Goal: Transaction & Acquisition: Book appointment/travel/reservation

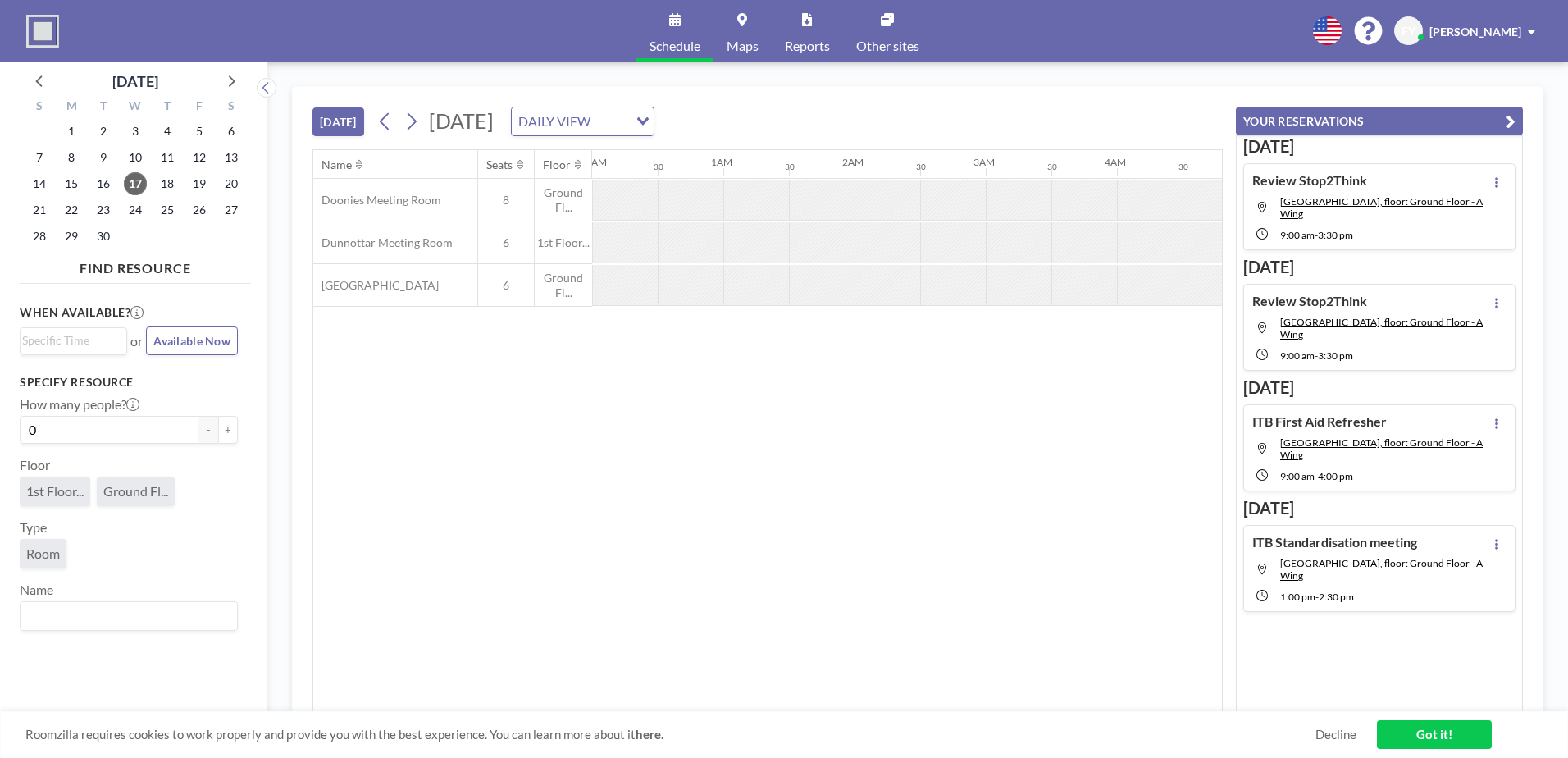
scroll to position [0, 919]
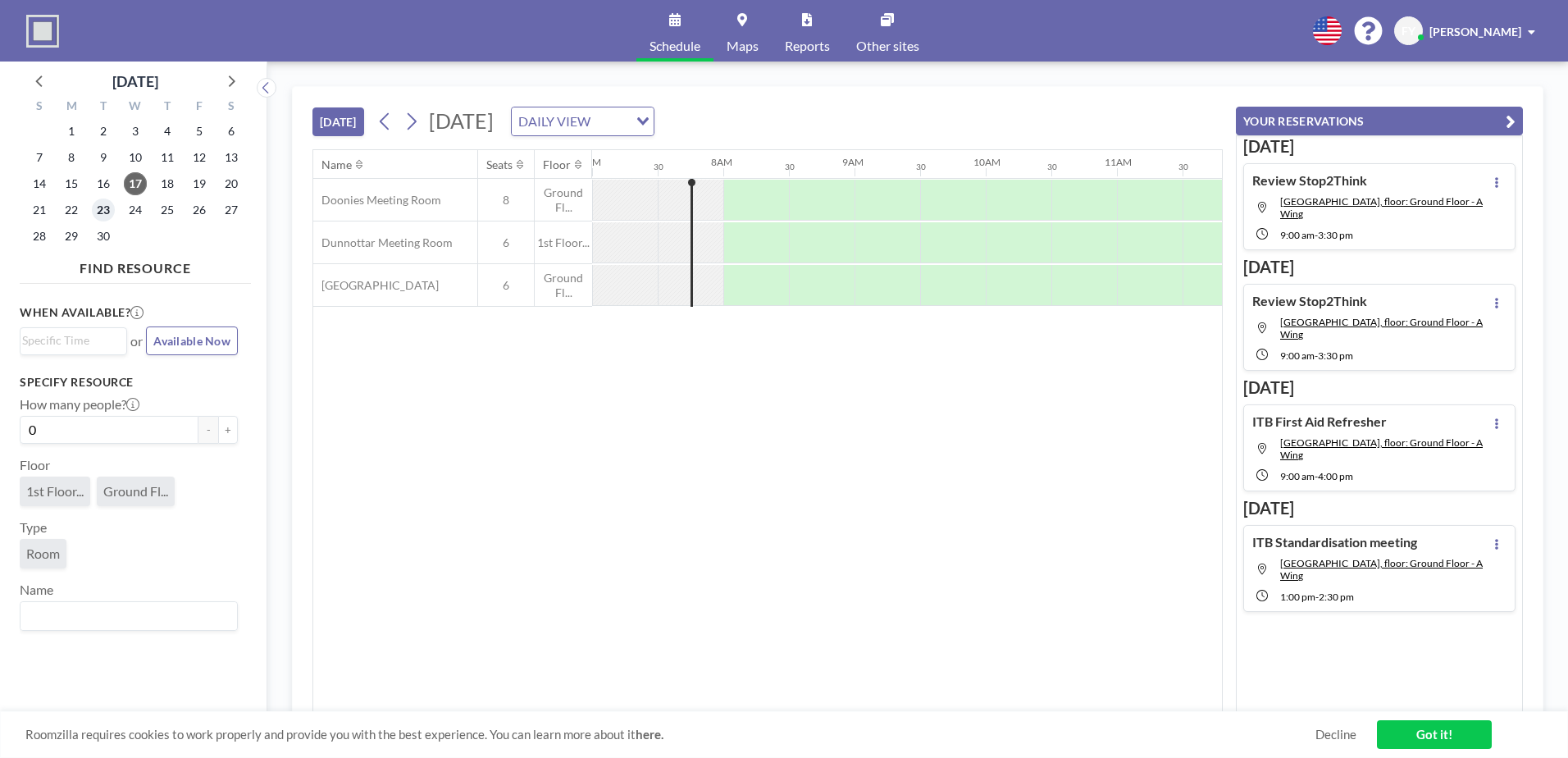
click at [105, 210] on span "23" at bounding box center [103, 210] width 23 height 23
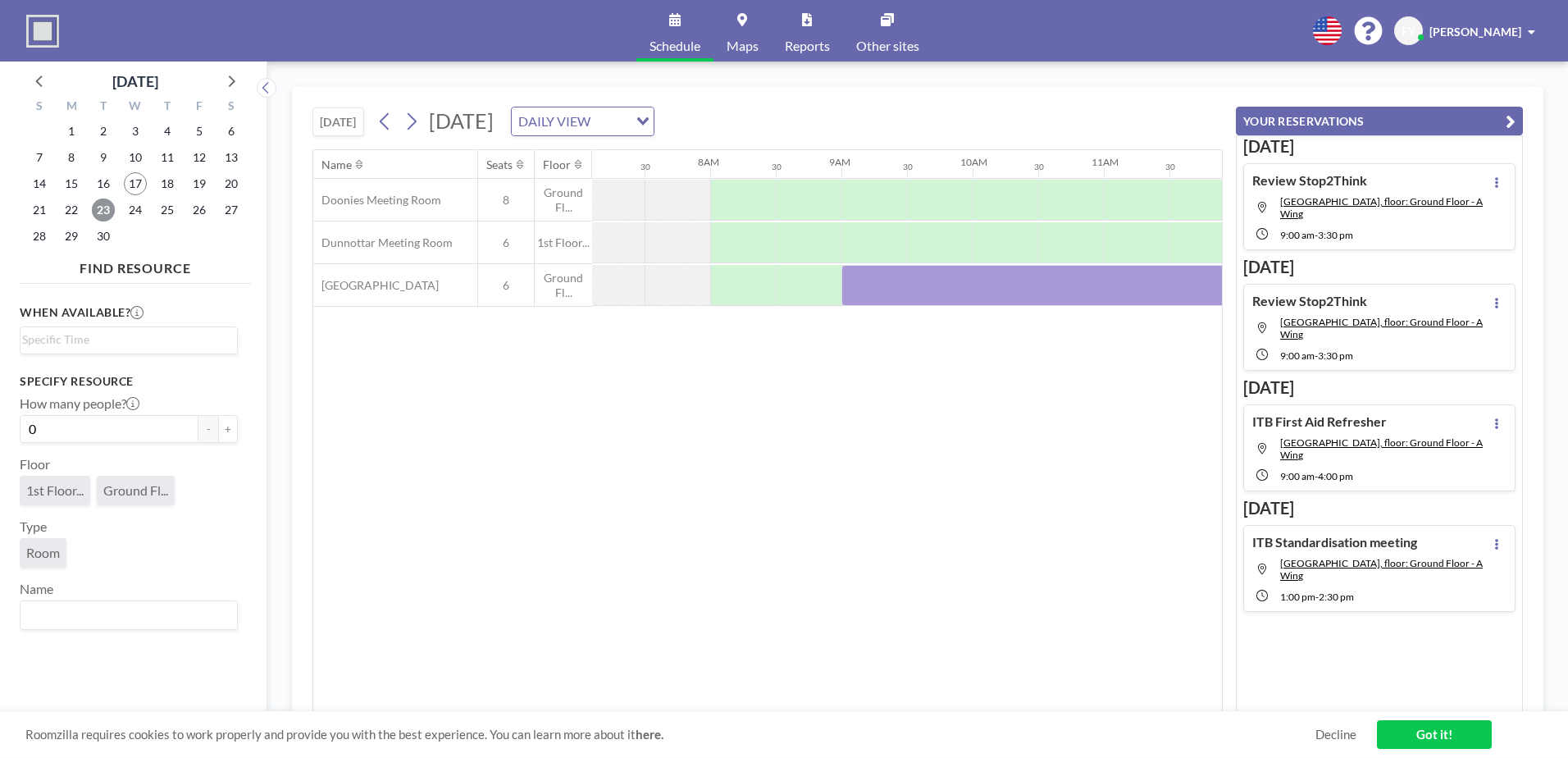
scroll to position [0, 984]
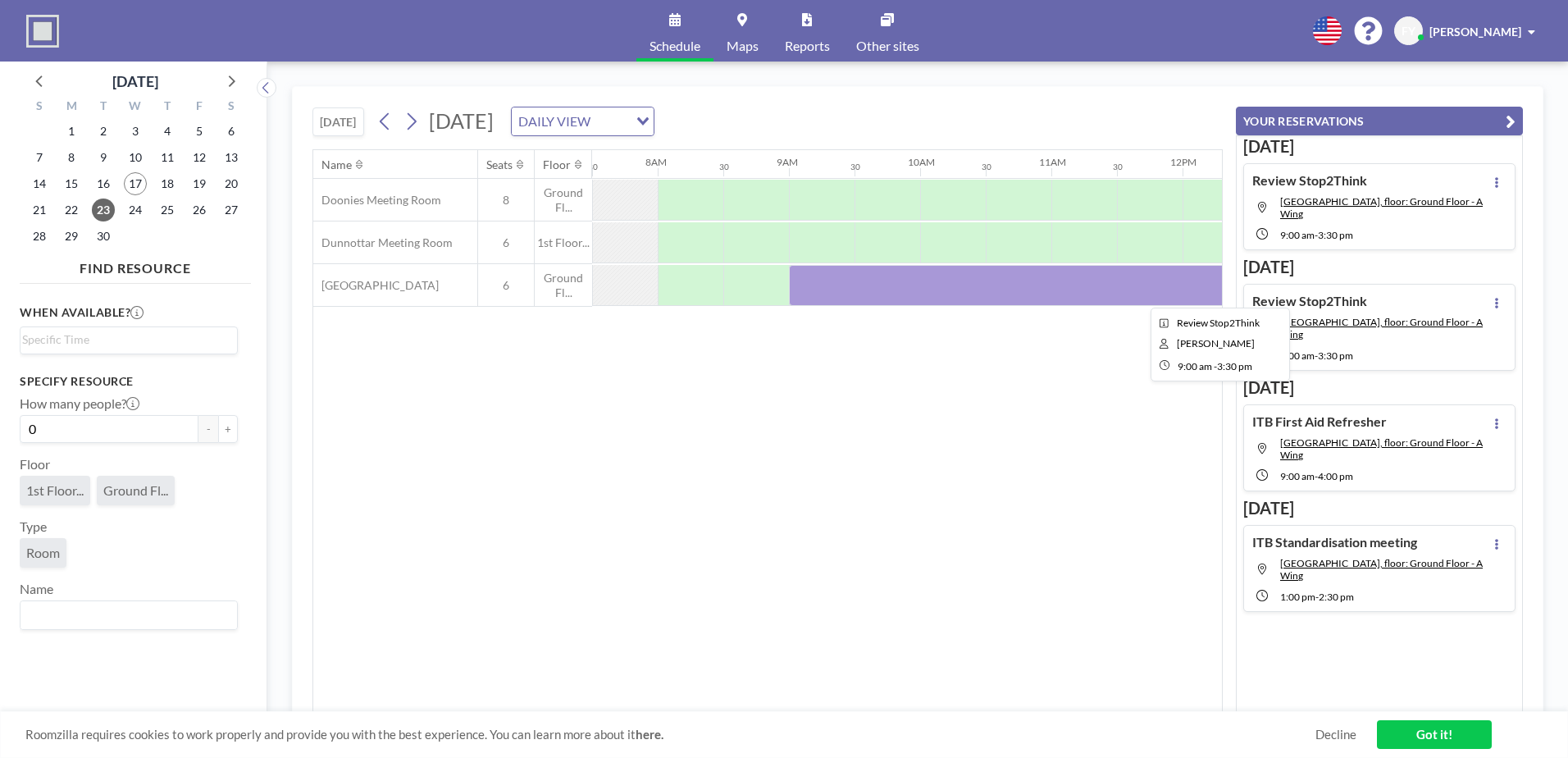
click at [992, 285] on div at bounding box center [1215, 285] width 853 height 41
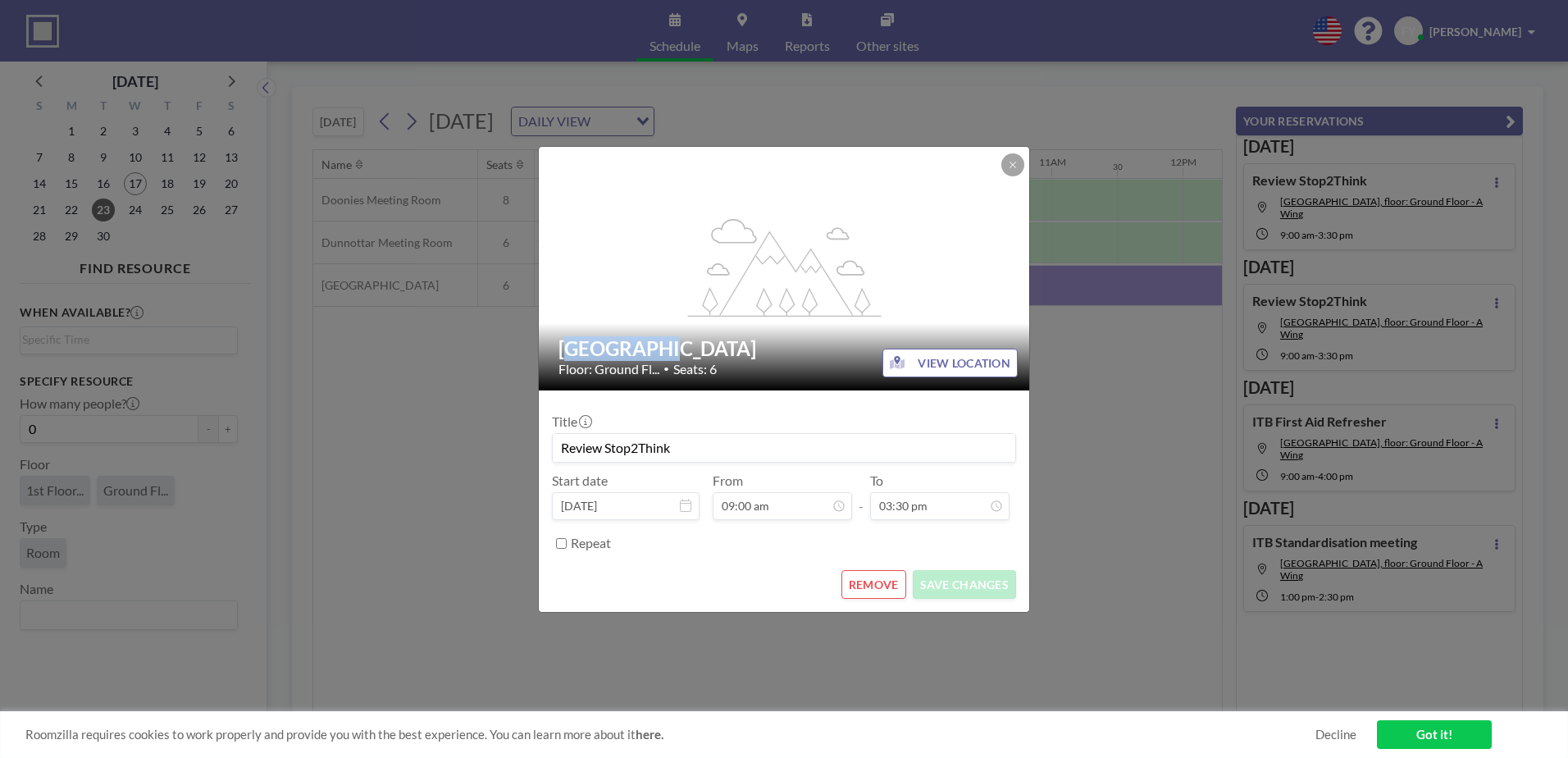
click at [992, 285] on div "flex-grow: 1.2;" at bounding box center [785, 268] width 492 height 243
drag, startPoint x: 741, startPoint y: 453, endPoint x: 474, endPoint y: 441, distance: 267.3
click at [474, 441] on div "flex-grow: 1.2; [GEOGRAPHIC_DATA] Floor: Ground Fl... • Seats: 6 VIEW LOCATION …" at bounding box center [784, 379] width 1568 height 758
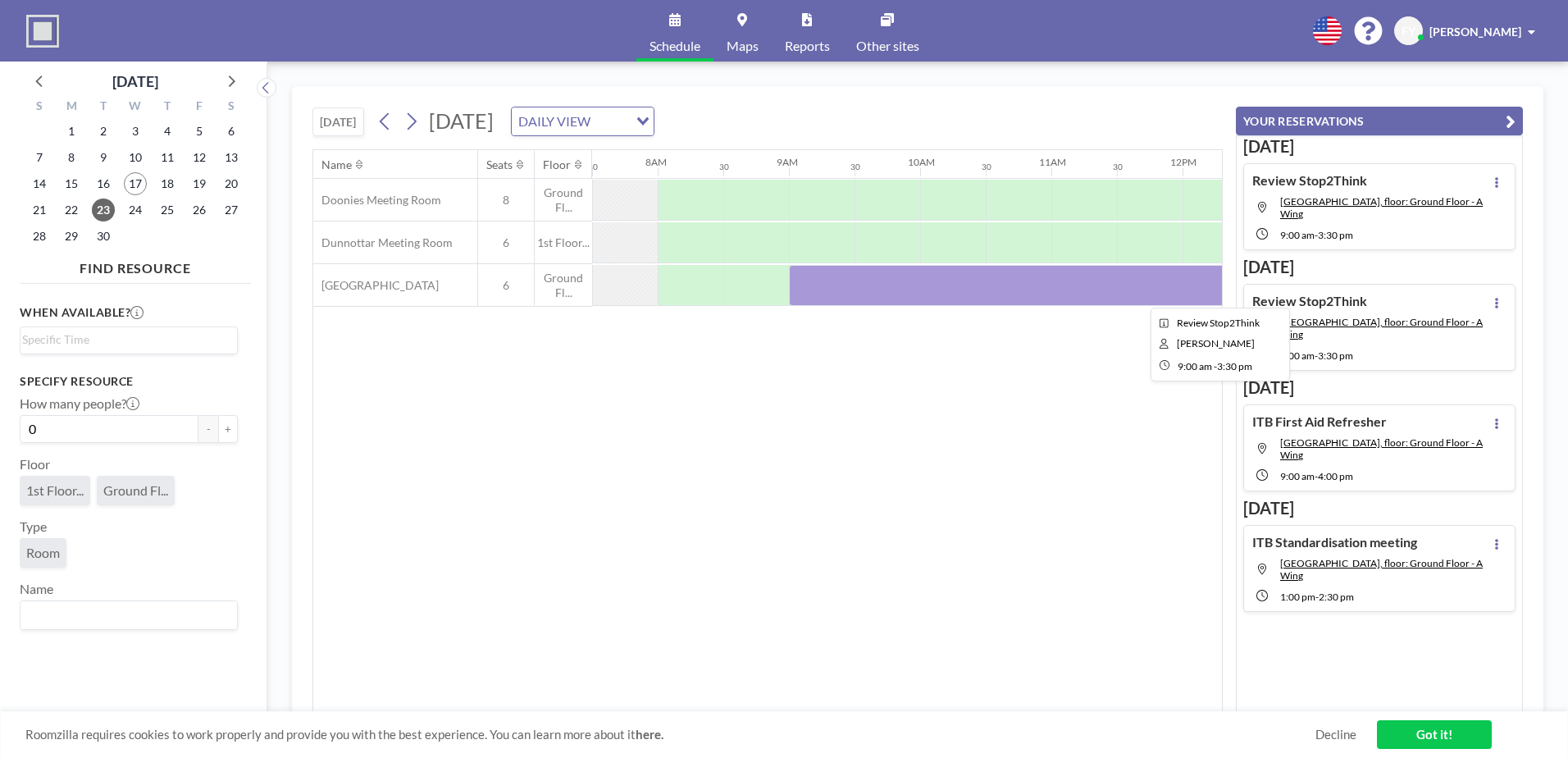
click at [933, 294] on div at bounding box center [1215, 285] width 853 height 41
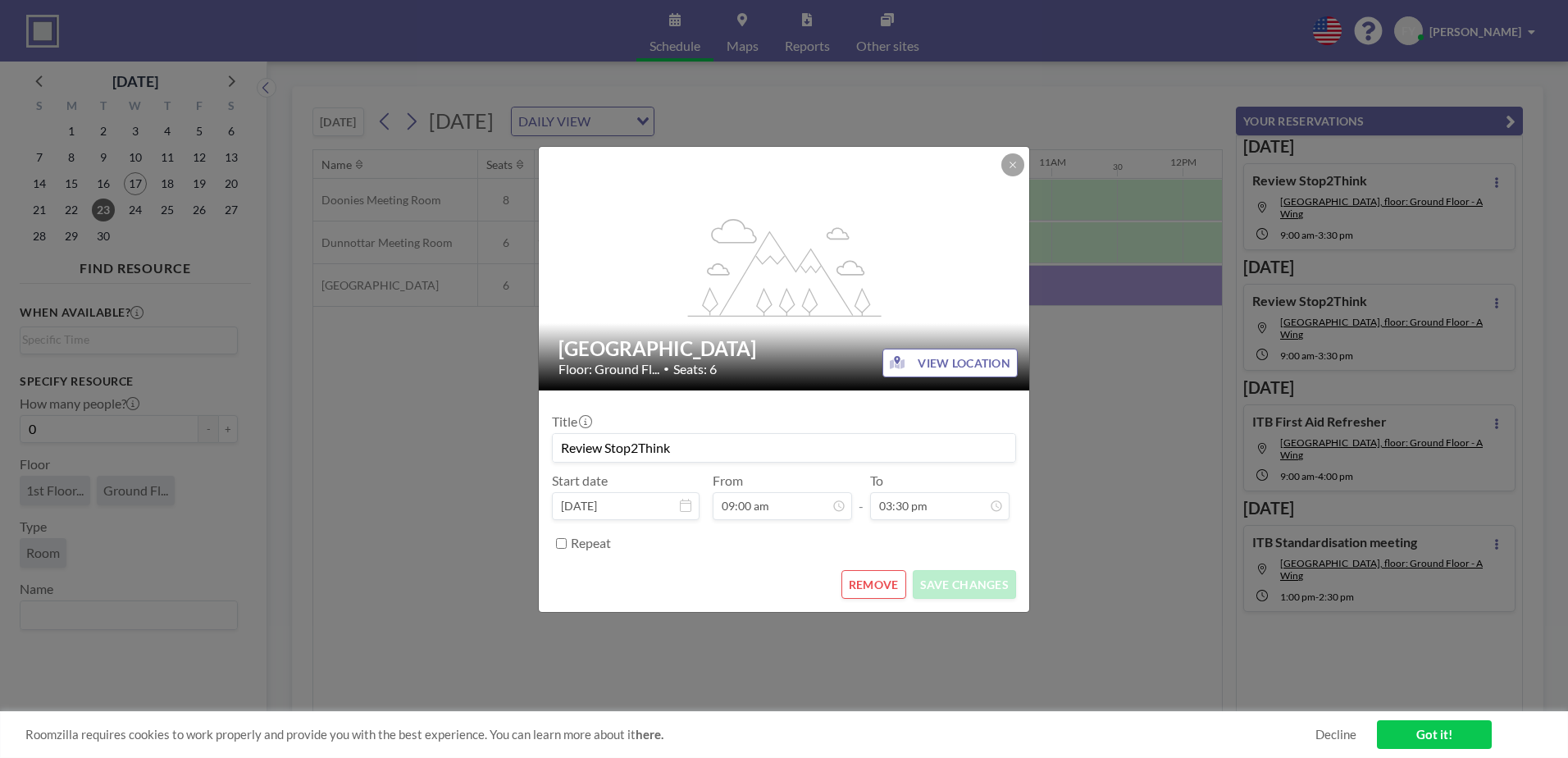
click at [689, 448] on input "Review Stop2Think" at bounding box center [784, 448] width 462 height 28
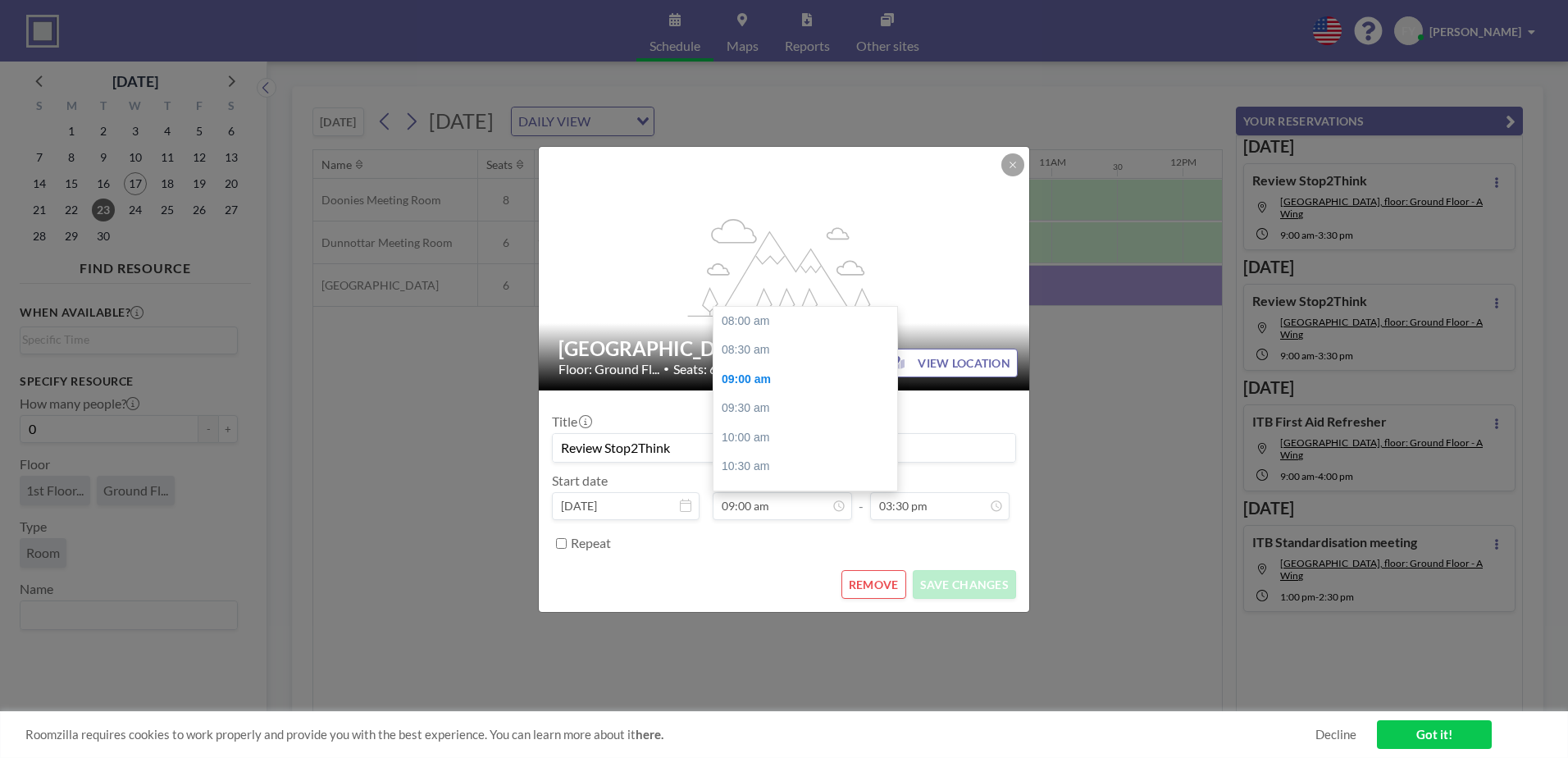
scroll to position [59, 0]
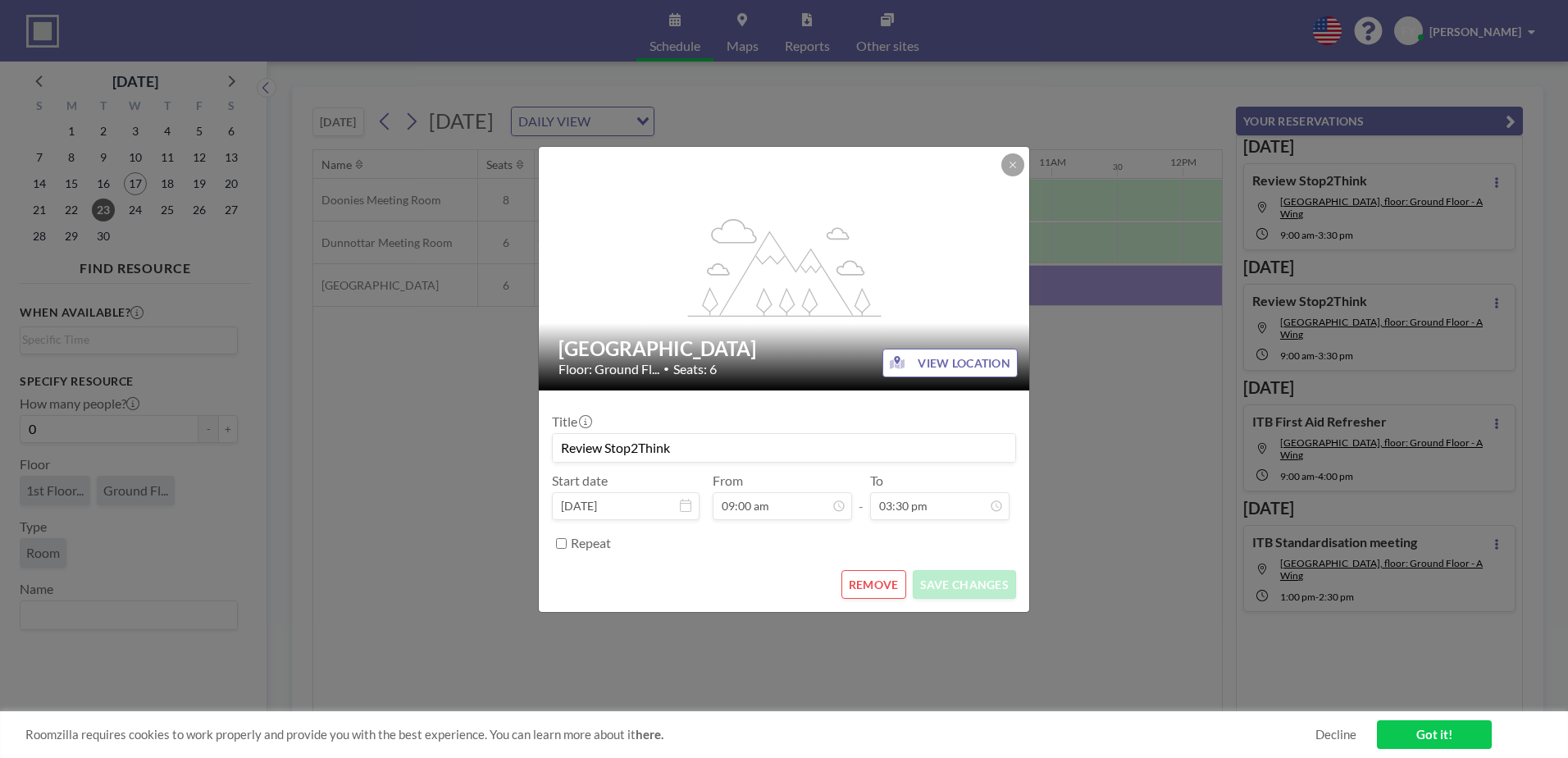
click at [893, 588] on button "REMOVE" at bounding box center [874, 584] width 65 height 28
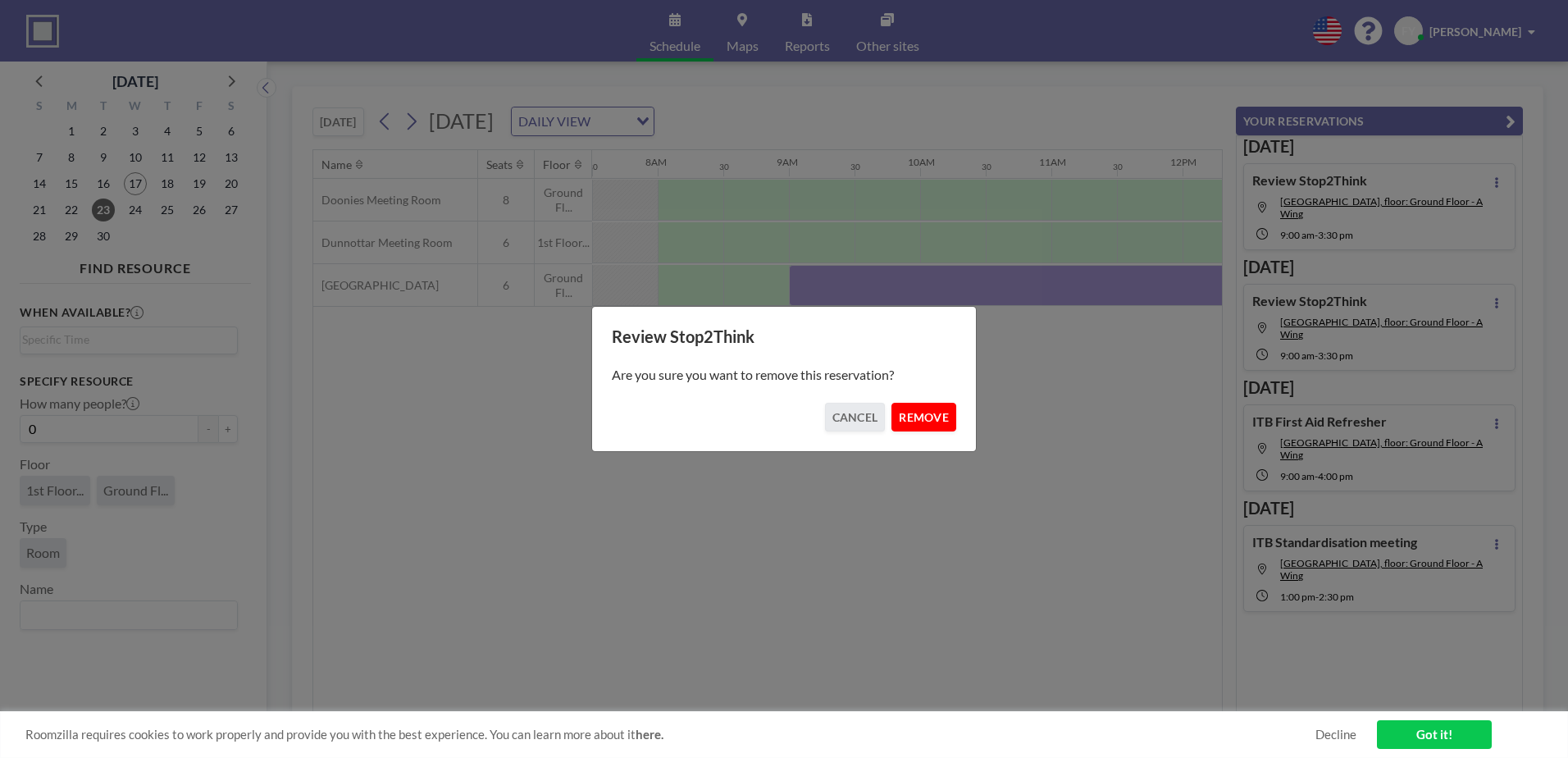
click at [940, 423] on button "REMOVE" at bounding box center [924, 417] width 65 height 28
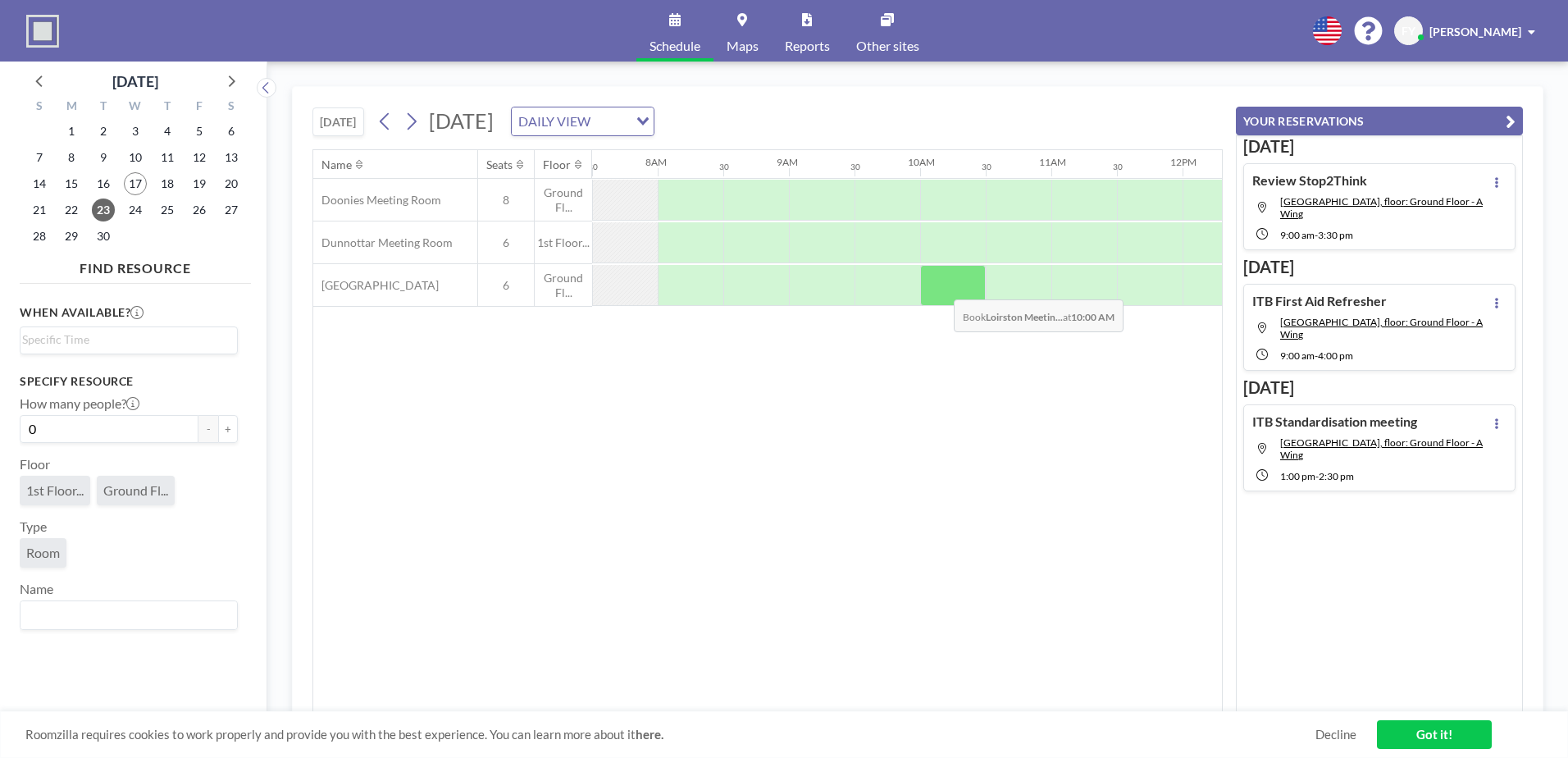
click at [941, 287] on div at bounding box center [953, 285] width 66 height 41
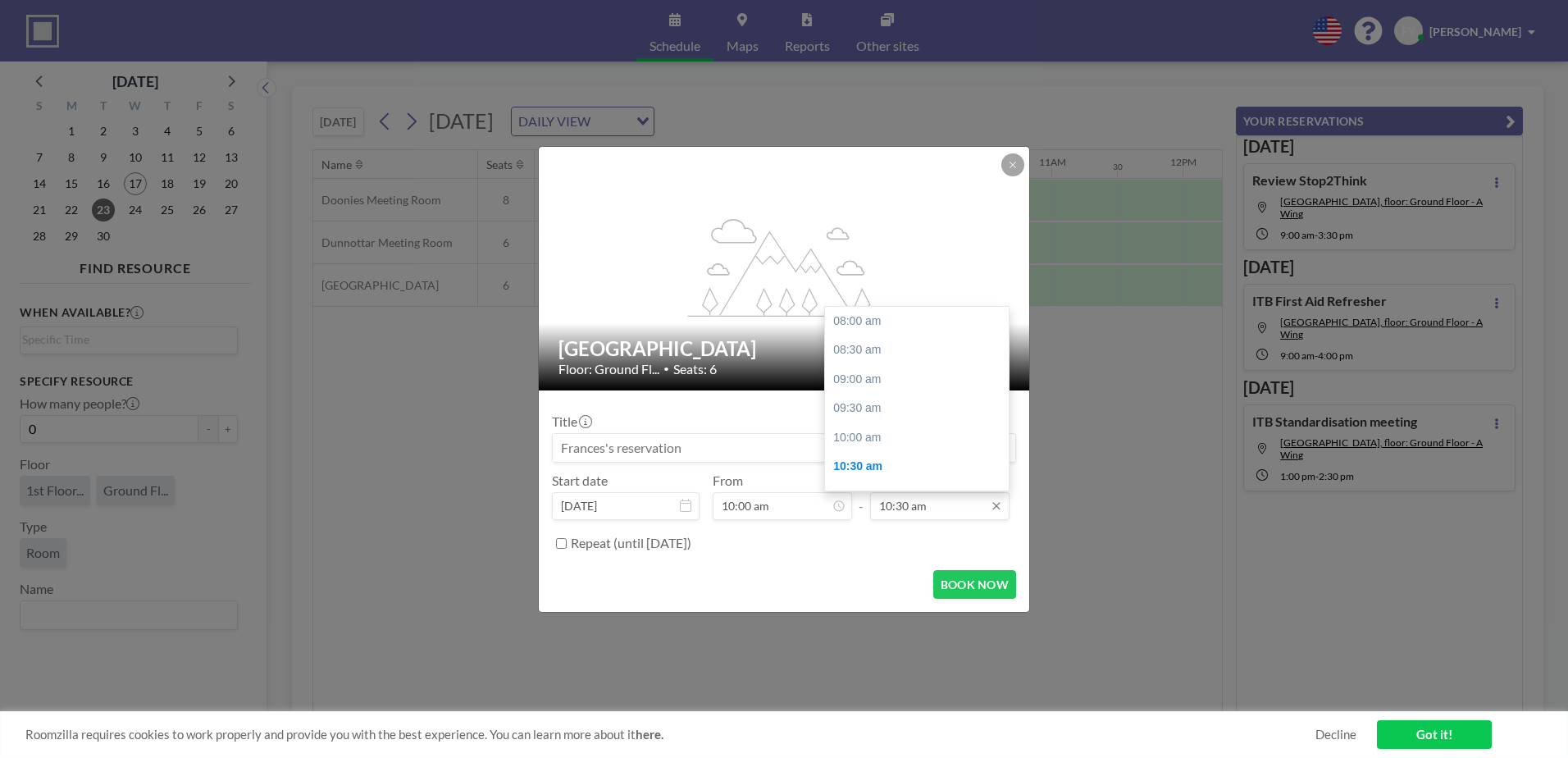
scroll to position [146, 0]
drag, startPoint x: 885, startPoint y: 345, endPoint x: 876, endPoint y: 375, distance: 31.3
click at [884, 345] on div "11:00 am" at bounding box center [921, 350] width 192 height 29
type input "11:00 am"
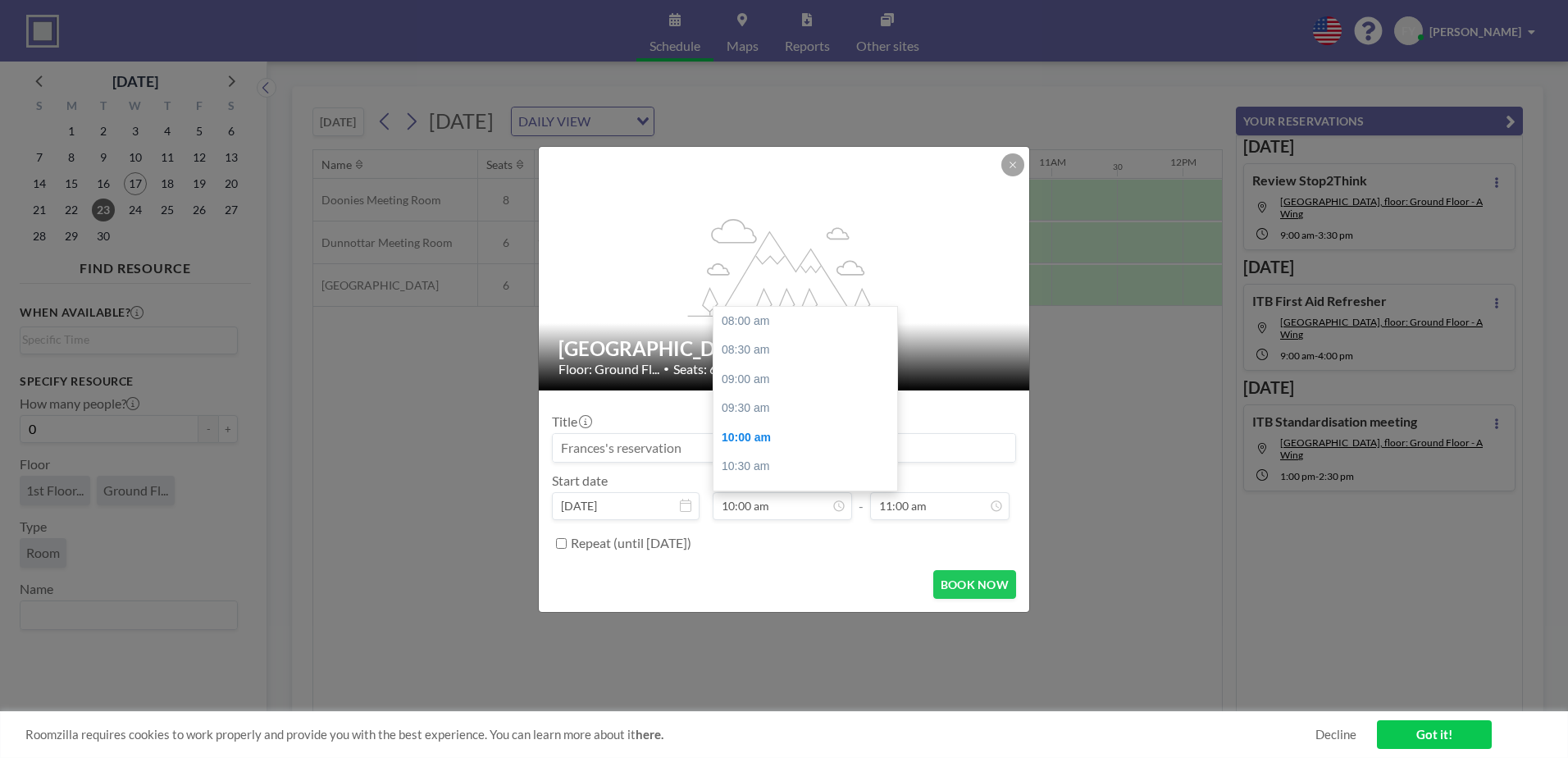
scroll to position [116, 0]
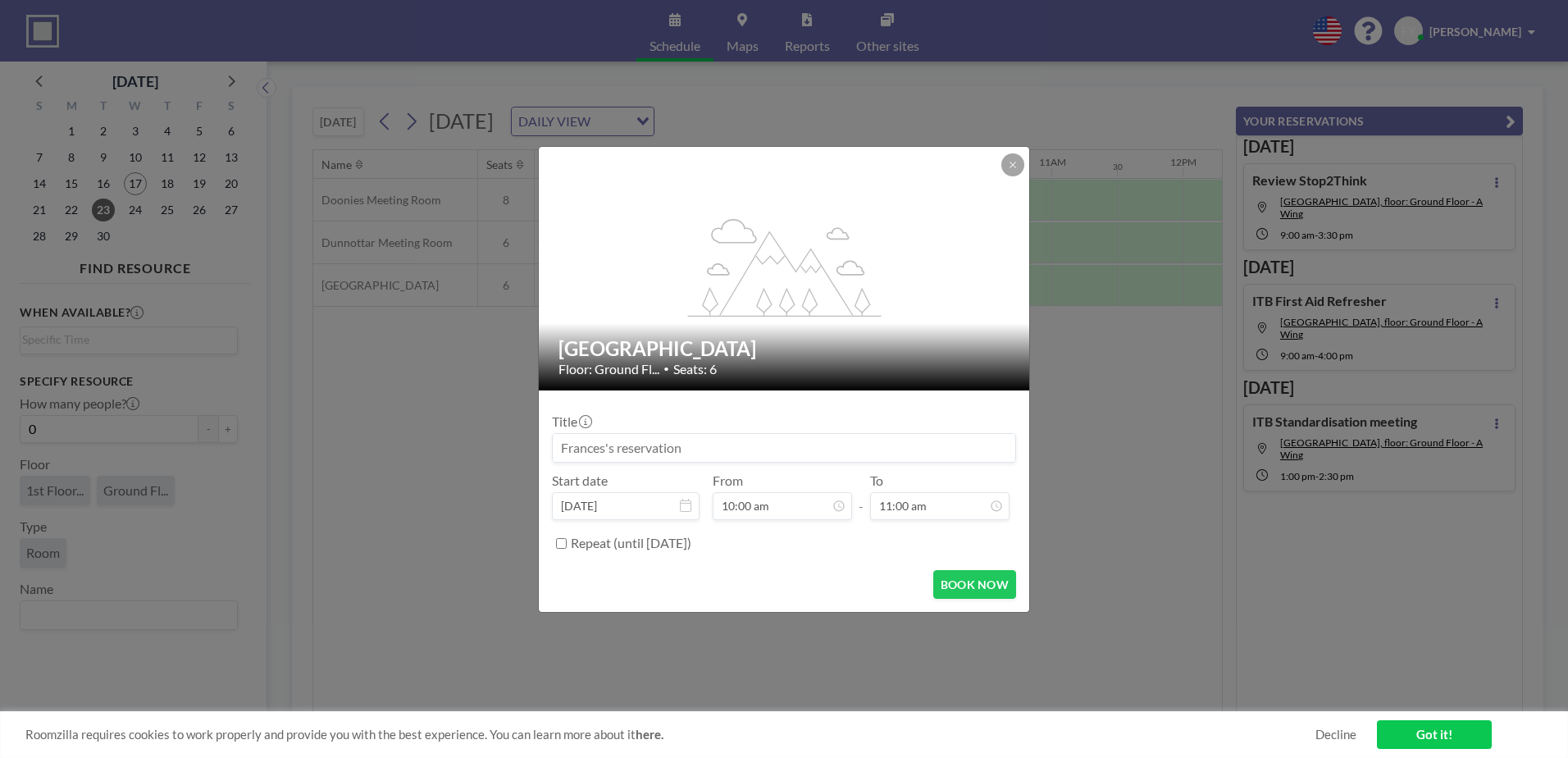
click at [724, 451] on input at bounding box center [784, 448] width 462 height 28
click at [554, 448] on input "Review level 11" at bounding box center [784, 448] width 462 height 28
type input "ITB - Review level 11"
click at [978, 581] on button "BOOK NOW" at bounding box center [975, 584] width 83 height 28
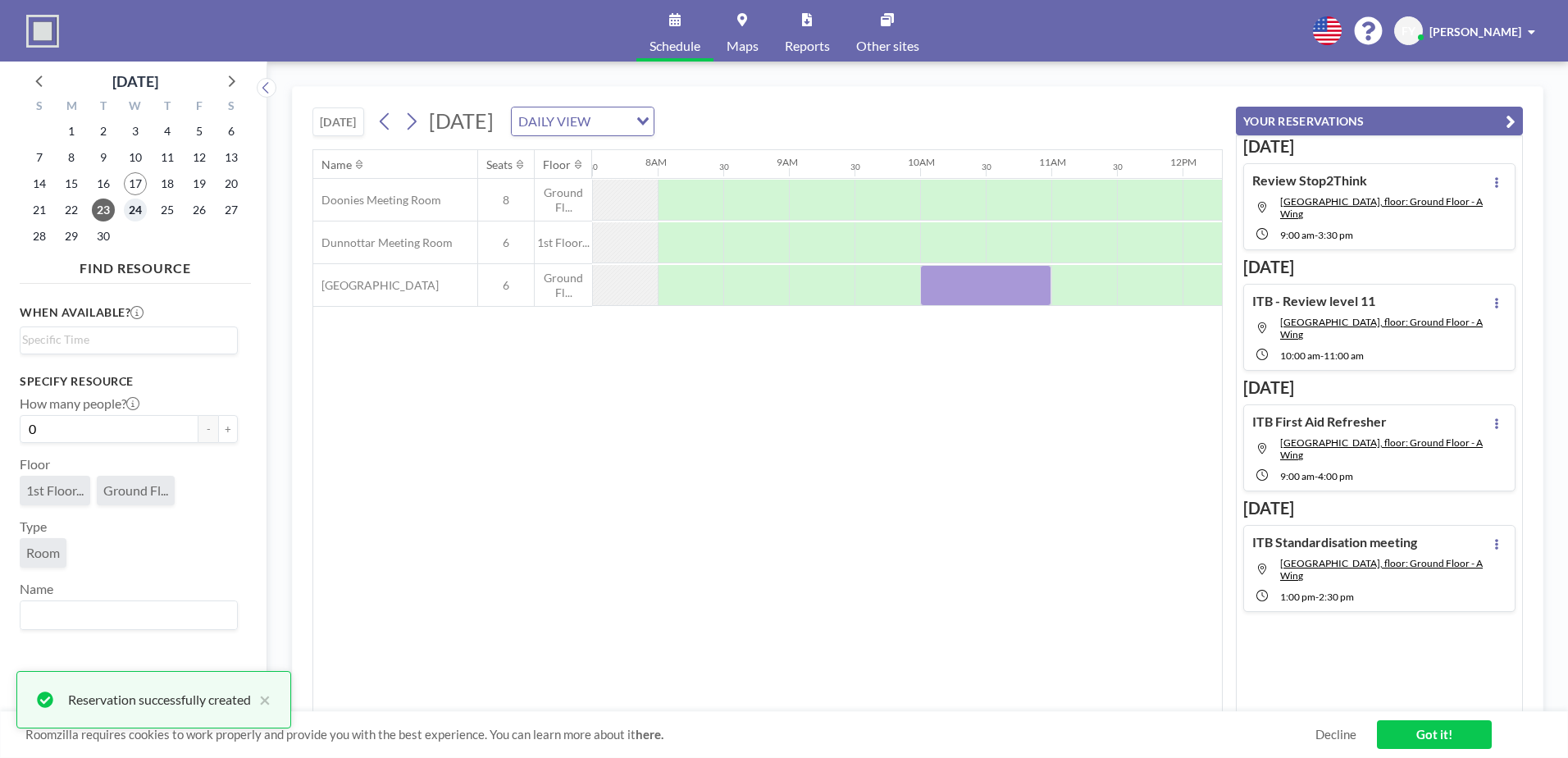
click at [124, 206] on span "24" at bounding box center [135, 210] width 23 height 23
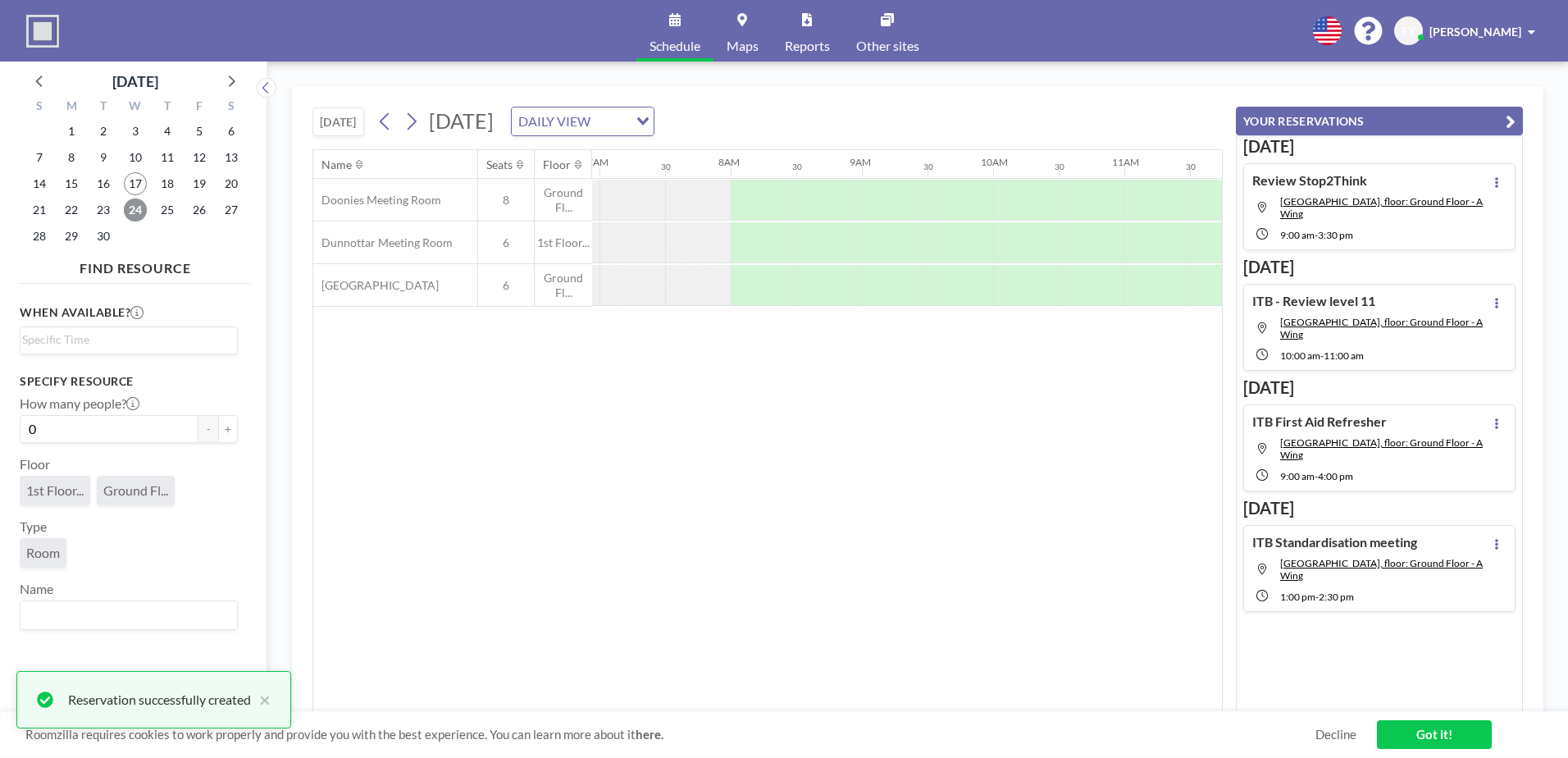
scroll to position [0, 984]
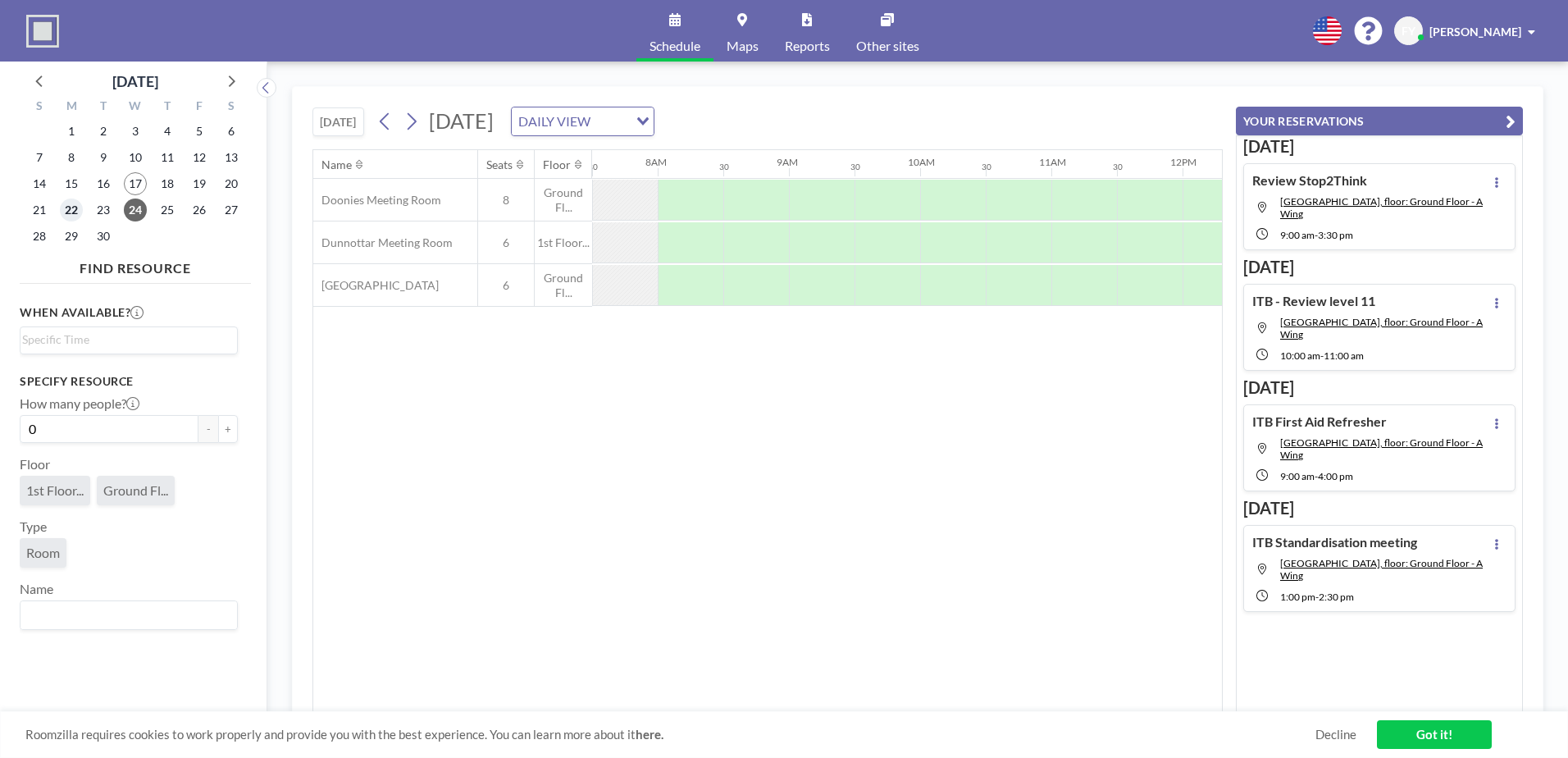
click at [66, 204] on span "22" at bounding box center [71, 210] width 23 height 23
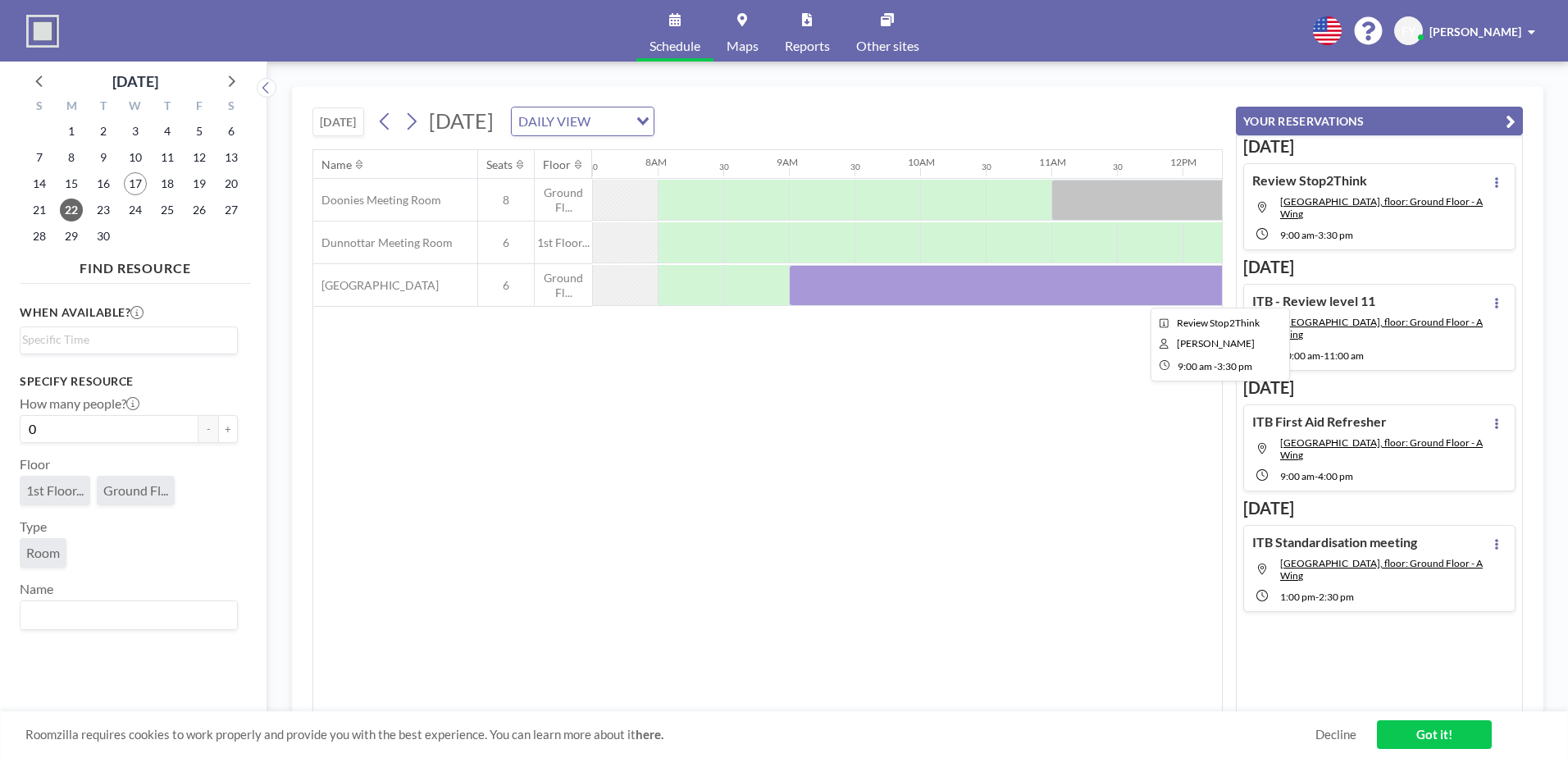
click at [877, 291] on div at bounding box center [1215, 285] width 853 height 41
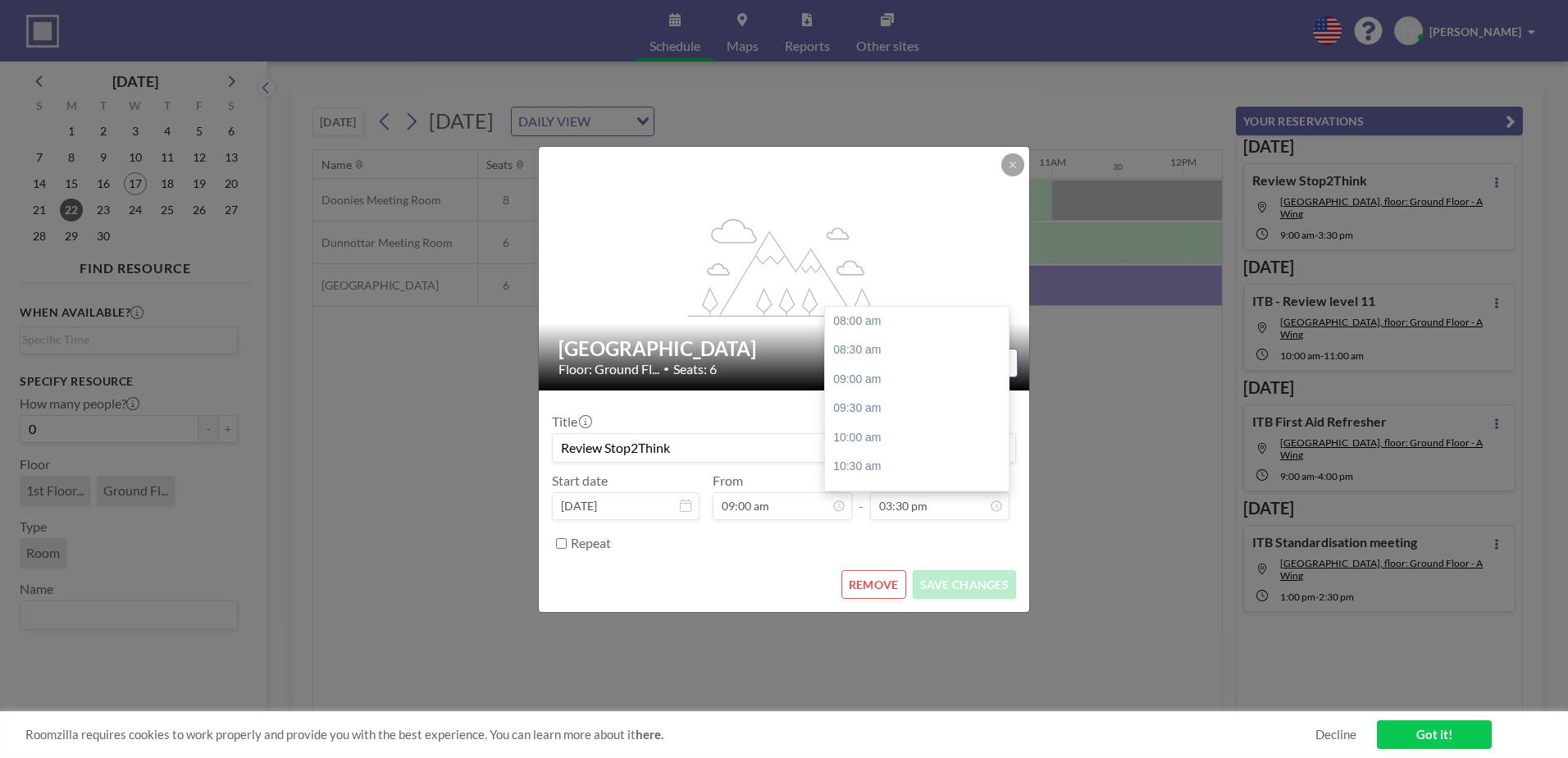
scroll to position [438, 0]
click at [886, 583] on button "REMOVE" at bounding box center [874, 584] width 65 height 28
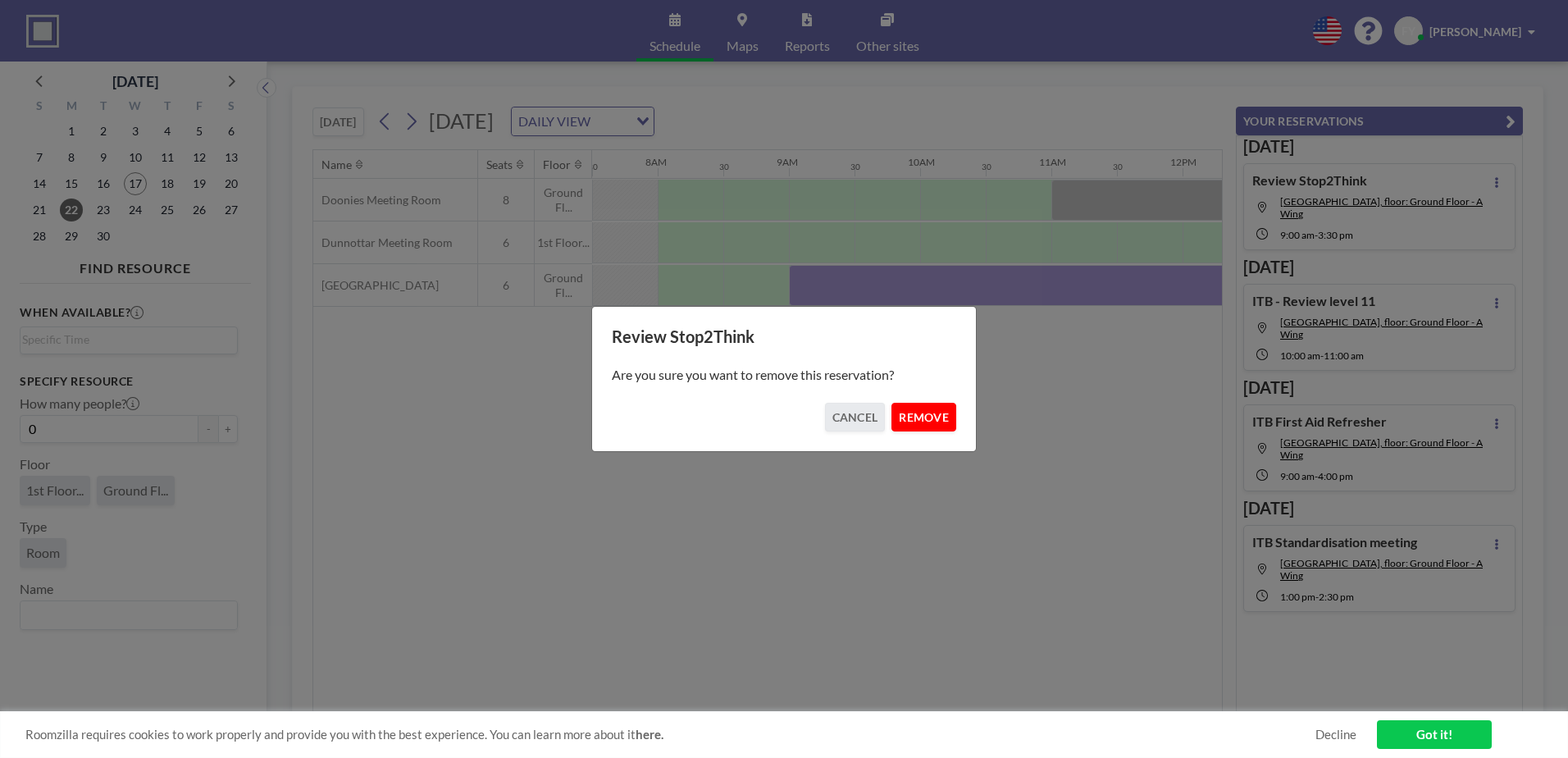
click at [937, 415] on button "REMOVE" at bounding box center [924, 417] width 65 height 28
